Goal: Task Accomplishment & Management: Manage account settings

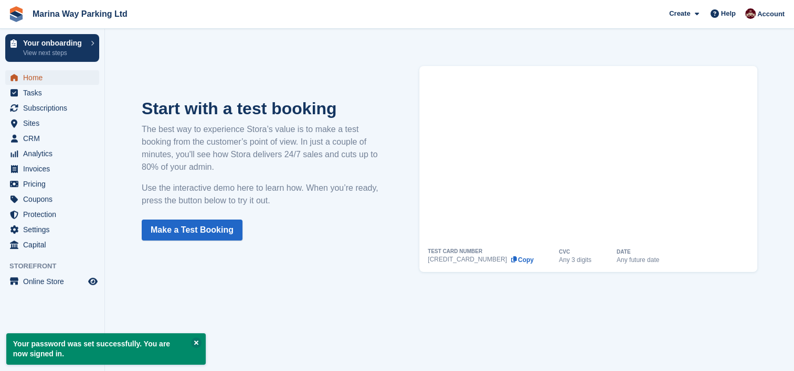
click at [36, 78] on span "Home" at bounding box center [54, 77] width 63 height 15
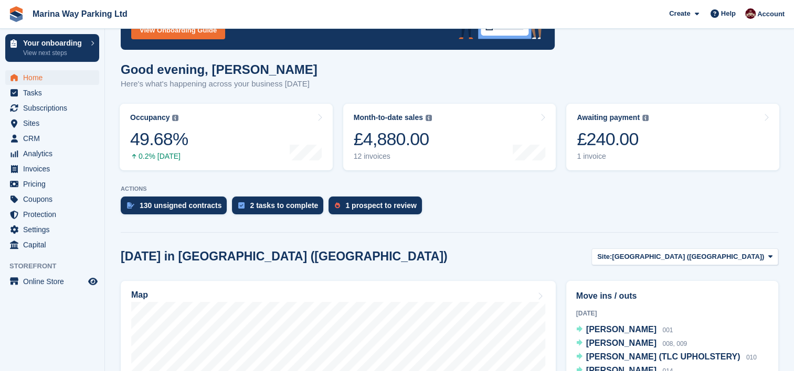
scroll to position [115, 0]
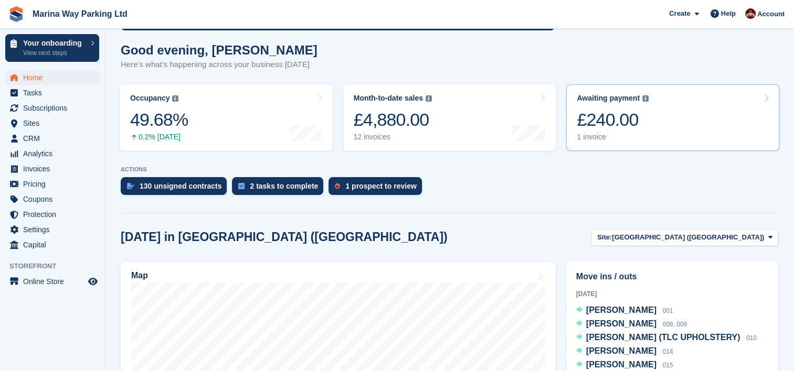
click at [668, 120] on link "Awaiting payment The total outstanding balance on all open invoices. £240.00 1 …" at bounding box center [672, 117] width 213 height 67
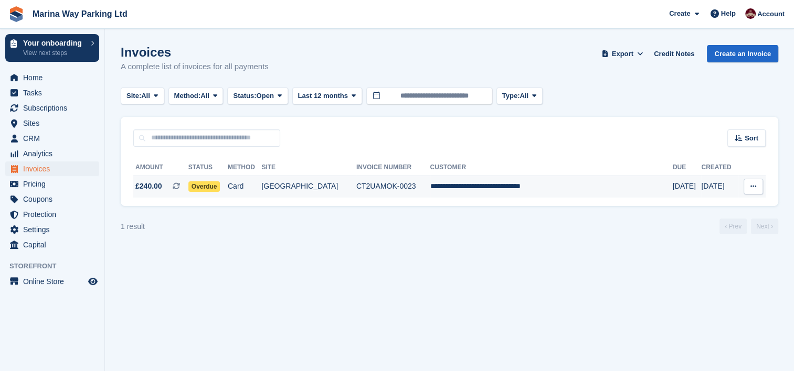
click at [383, 189] on td "CT2UAMOK-0023" at bounding box center [393, 187] width 74 height 22
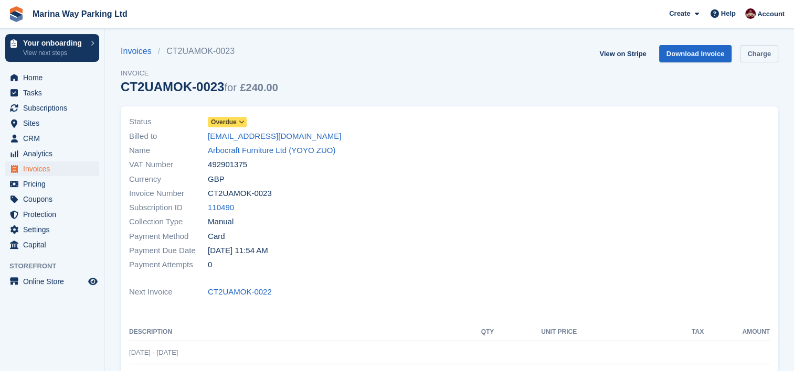
click at [760, 55] on link "Charge" at bounding box center [759, 53] width 38 height 17
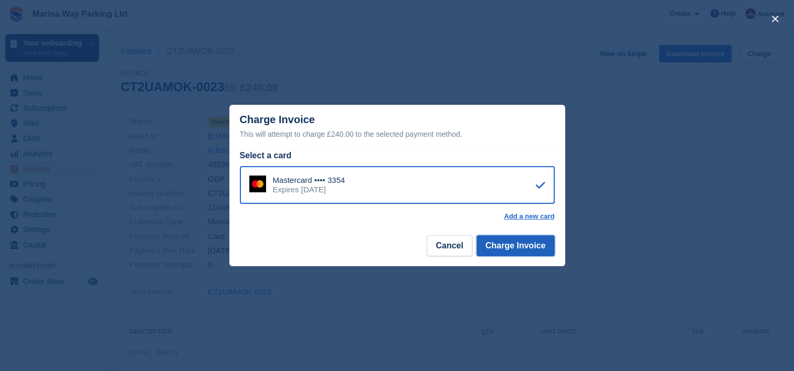
click at [508, 244] on button "Charge Invoice" at bounding box center [515, 246] width 78 height 21
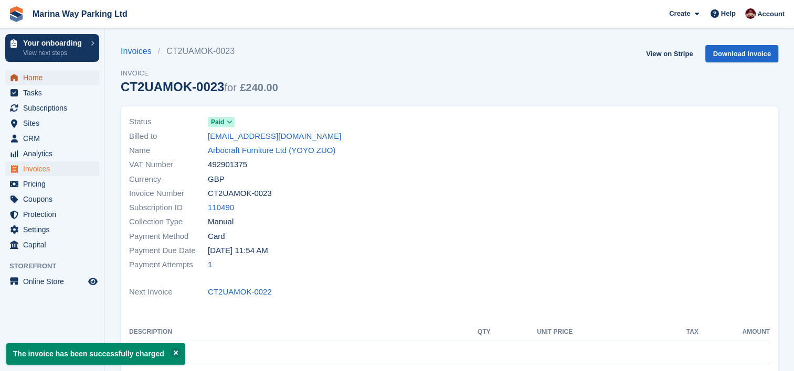
click at [36, 76] on span "Home" at bounding box center [54, 77] width 63 height 15
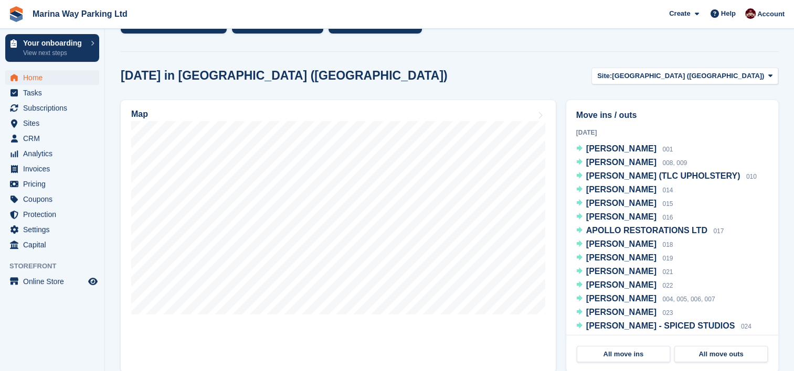
scroll to position [277, 0]
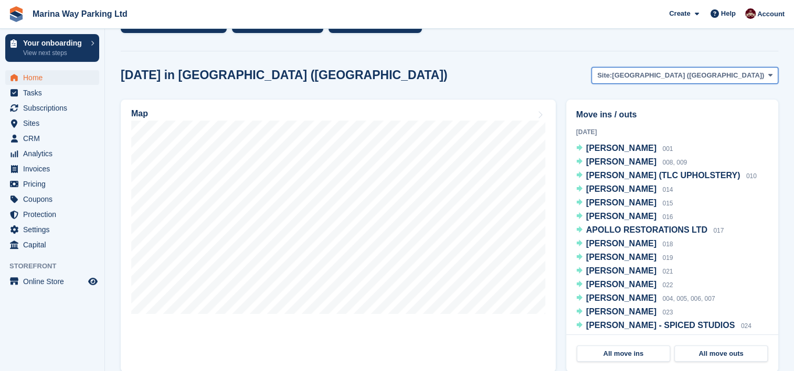
click at [750, 69] on button "Site: [GEOGRAPHIC_DATA] ([GEOGRAPHIC_DATA])" at bounding box center [684, 75] width 187 height 17
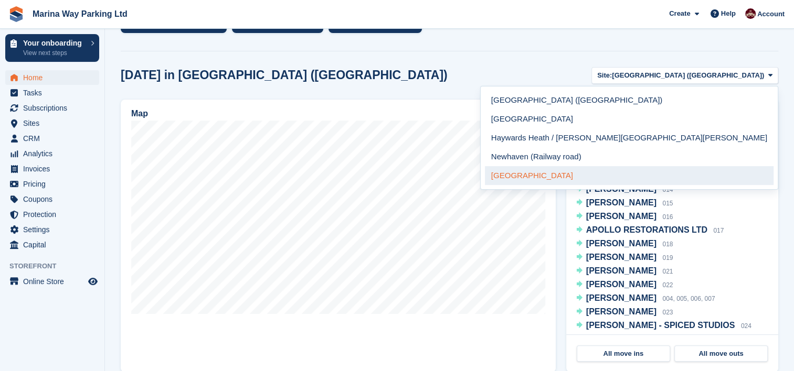
click at [672, 173] on link "[GEOGRAPHIC_DATA]" at bounding box center [629, 175] width 289 height 19
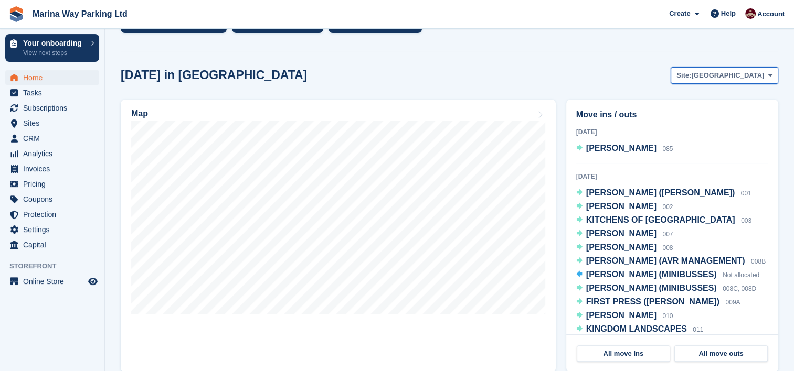
click at [758, 76] on span "[GEOGRAPHIC_DATA]" at bounding box center [727, 75] width 73 height 10
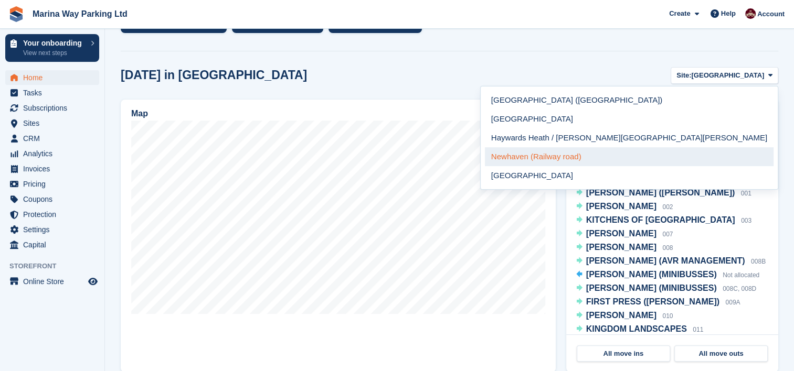
click at [707, 155] on link "Newhaven (Railway road)" at bounding box center [629, 156] width 289 height 19
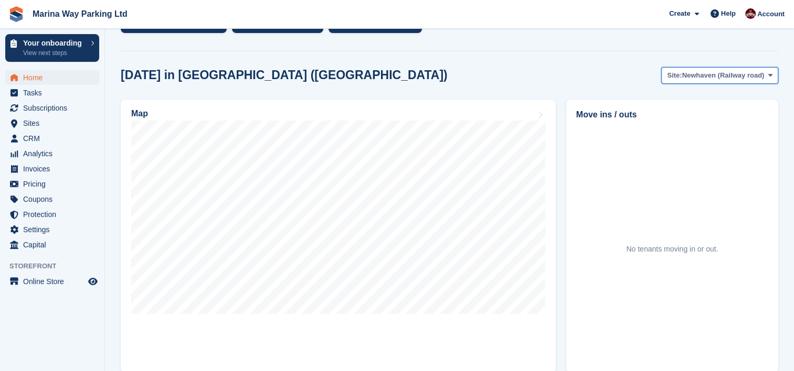
click at [755, 78] on span "Newhaven (Railway road)" at bounding box center [722, 75] width 82 height 10
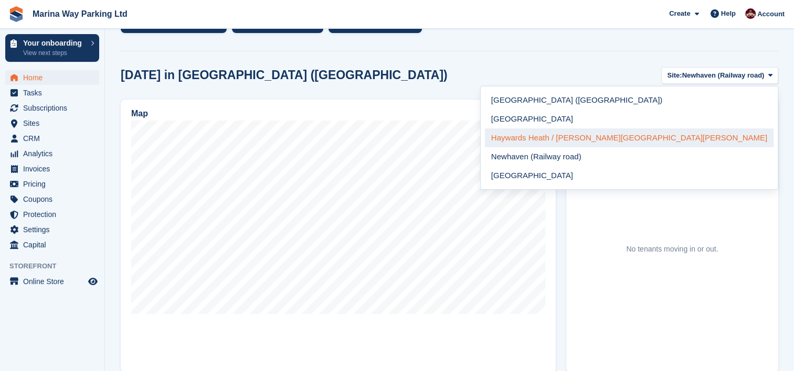
click at [713, 134] on link "Haywards Heath / [PERSON_NAME][GEOGRAPHIC_DATA][PERSON_NAME]" at bounding box center [629, 138] width 289 height 19
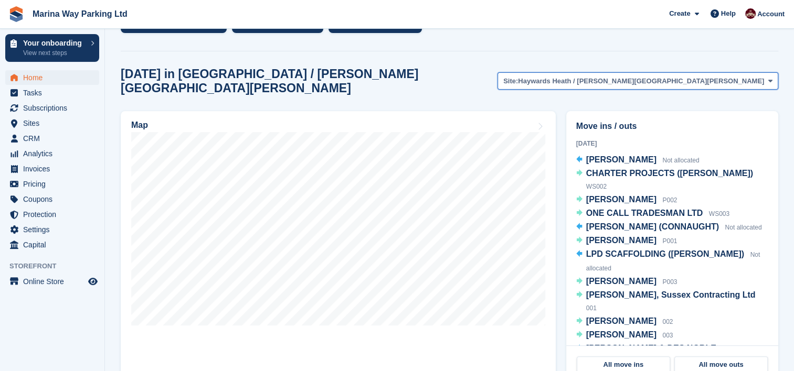
click at [750, 76] on span "Haywards Heath / [PERSON_NAME][GEOGRAPHIC_DATA][PERSON_NAME]" at bounding box center [641, 81] width 246 height 10
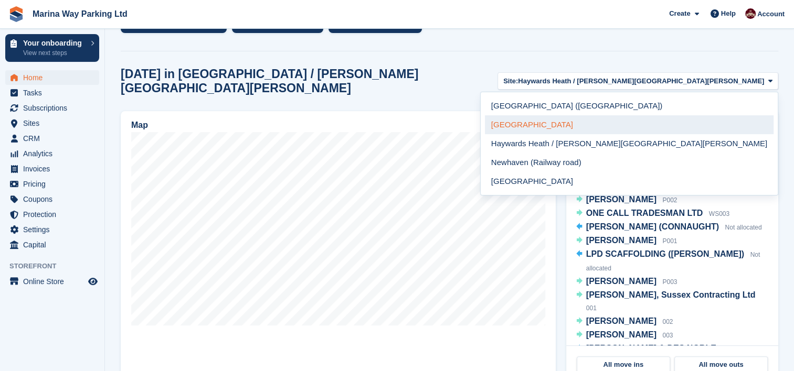
click at [711, 121] on link "[GEOGRAPHIC_DATA]" at bounding box center [629, 124] width 289 height 19
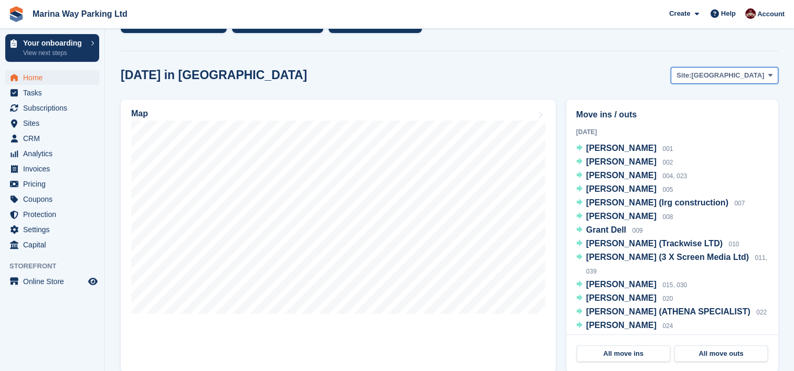
click at [749, 74] on span "[GEOGRAPHIC_DATA]" at bounding box center [727, 75] width 73 height 10
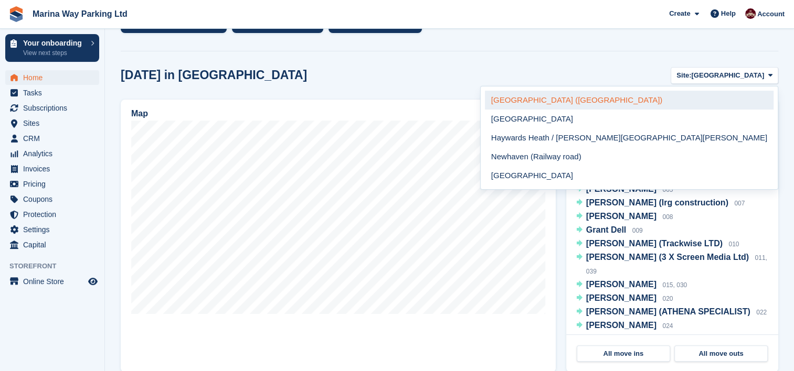
click at [722, 101] on link "[GEOGRAPHIC_DATA] ([GEOGRAPHIC_DATA])" at bounding box center [629, 100] width 289 height 19
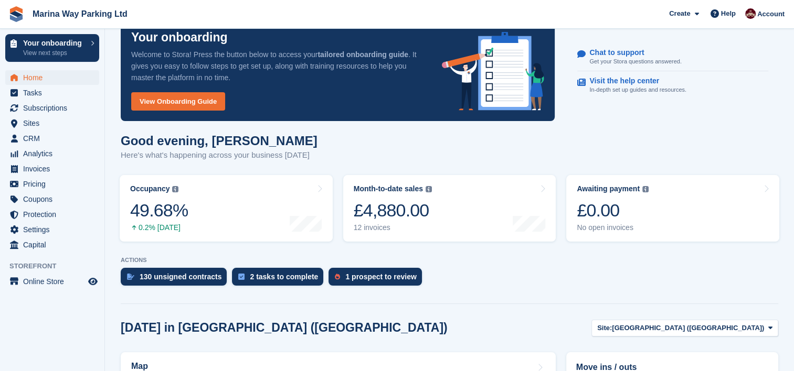
scroll to position [0, 0]
